Goal: Find specific page/section: Find specific page/section

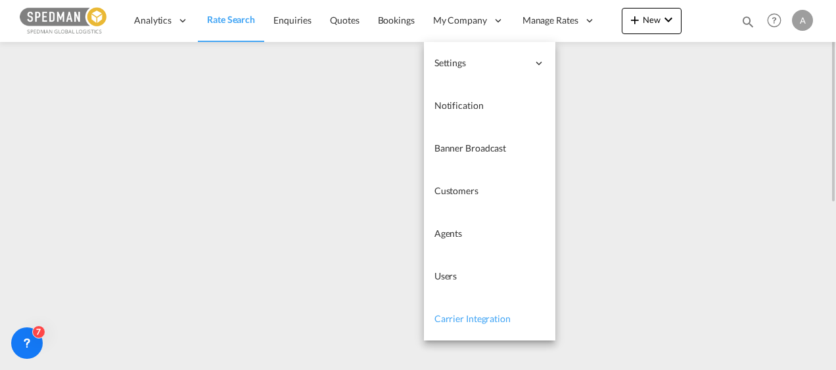
click at [468, 328] on link "Carrier Integration" at bounding box center [489, 319] width 131 height 43
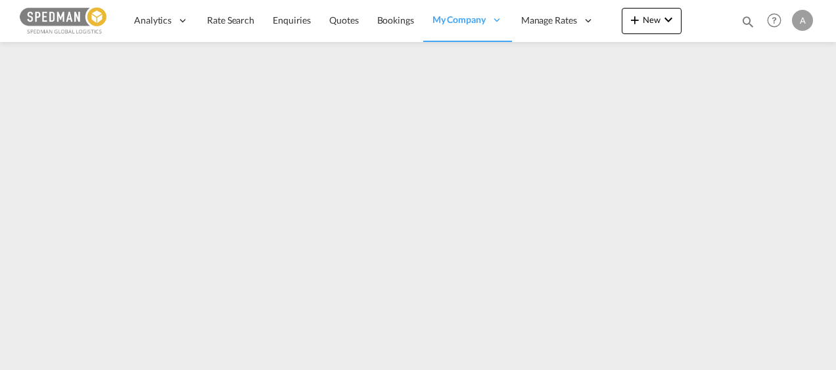
click at [709, 29] on div at bounding box center [706, 20] width 51 height 39
